Goal: Transaction & Acquisition: Obtain resource

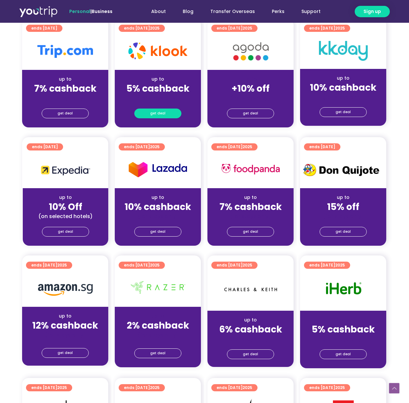
click at [161, 112] on span "get deal" at bounding box center [157, 113] width 15 height 9
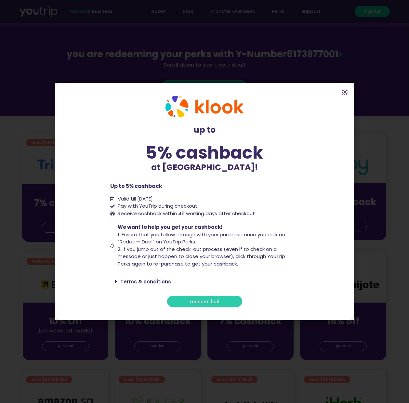
scroll to position [62, 0]
click at [199, 304] on span "redeem deal" at bounding box center [205, 301] width 30 height 5
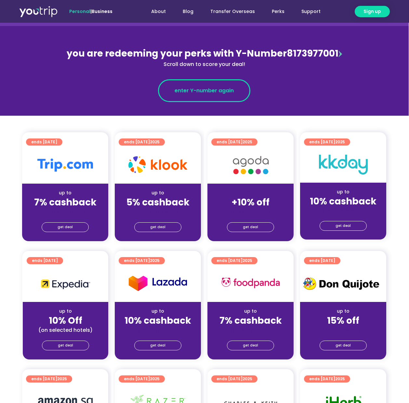
click at [206, 96] on link "enter Y-number again" at bounding box center [204, 90] width 92 height 23
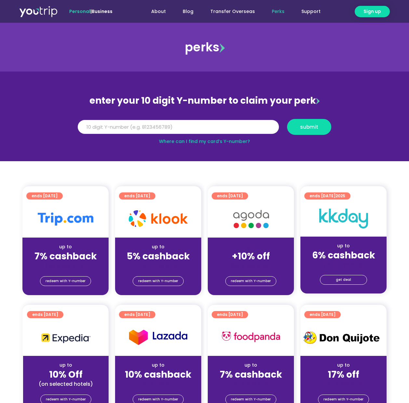
click at [211, 130] on input "Y Number" at bounding box center [178, 127] width 201 height 14
type input "8173977001"
click at [309, 127] on button "submit" at bounding box center [309, 127] width 44 height 16
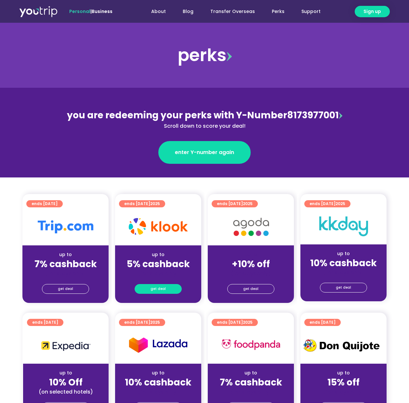
click at [150, 287] on link "get deal" at bounding box center [158, 289] width 47 height 10
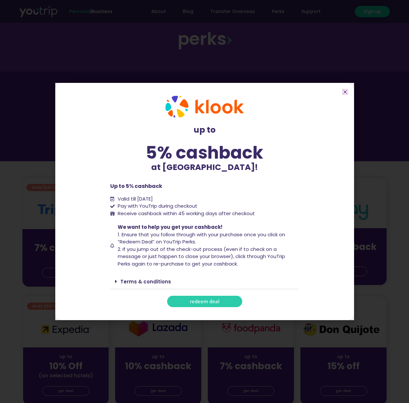
scroll to position [16, 0]
click at [347, 93] on icon "Close" at bounding box center [345, 91] width 5 height 5
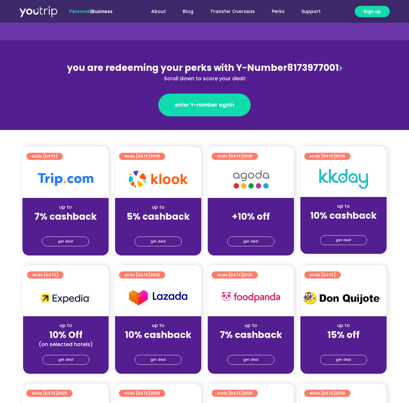
scroll to position [48, 0]
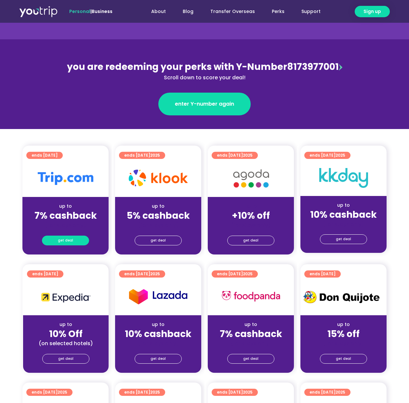
click at [66, 240] on span "get deal" at bounding box center [65, 240] width 15 height 9
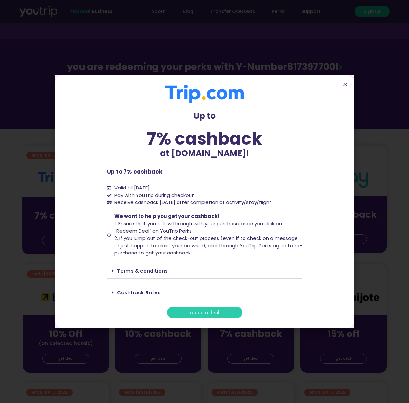
click at [205, 316] on link "redeem deal" at bounding box center [204, 312] width 75 height 11
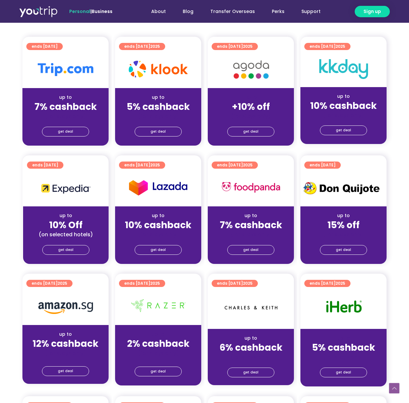
scroll to position [158, 0]
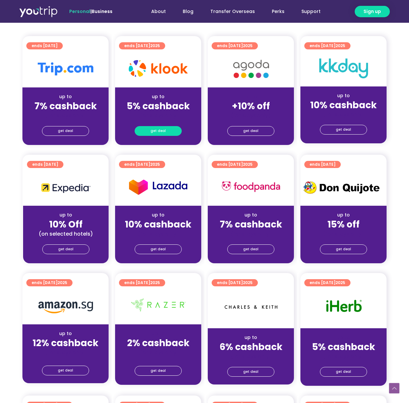
click at [158, 128] on span "get deal" at bounding box center [158, 131] width 15 height 9
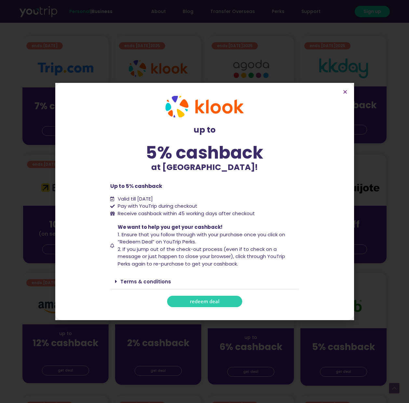
click at [211, 303] on span "redeem deal" at bounding box center [205, 301] width 30 height 5
